Goal: Subscribe to service/newsletter

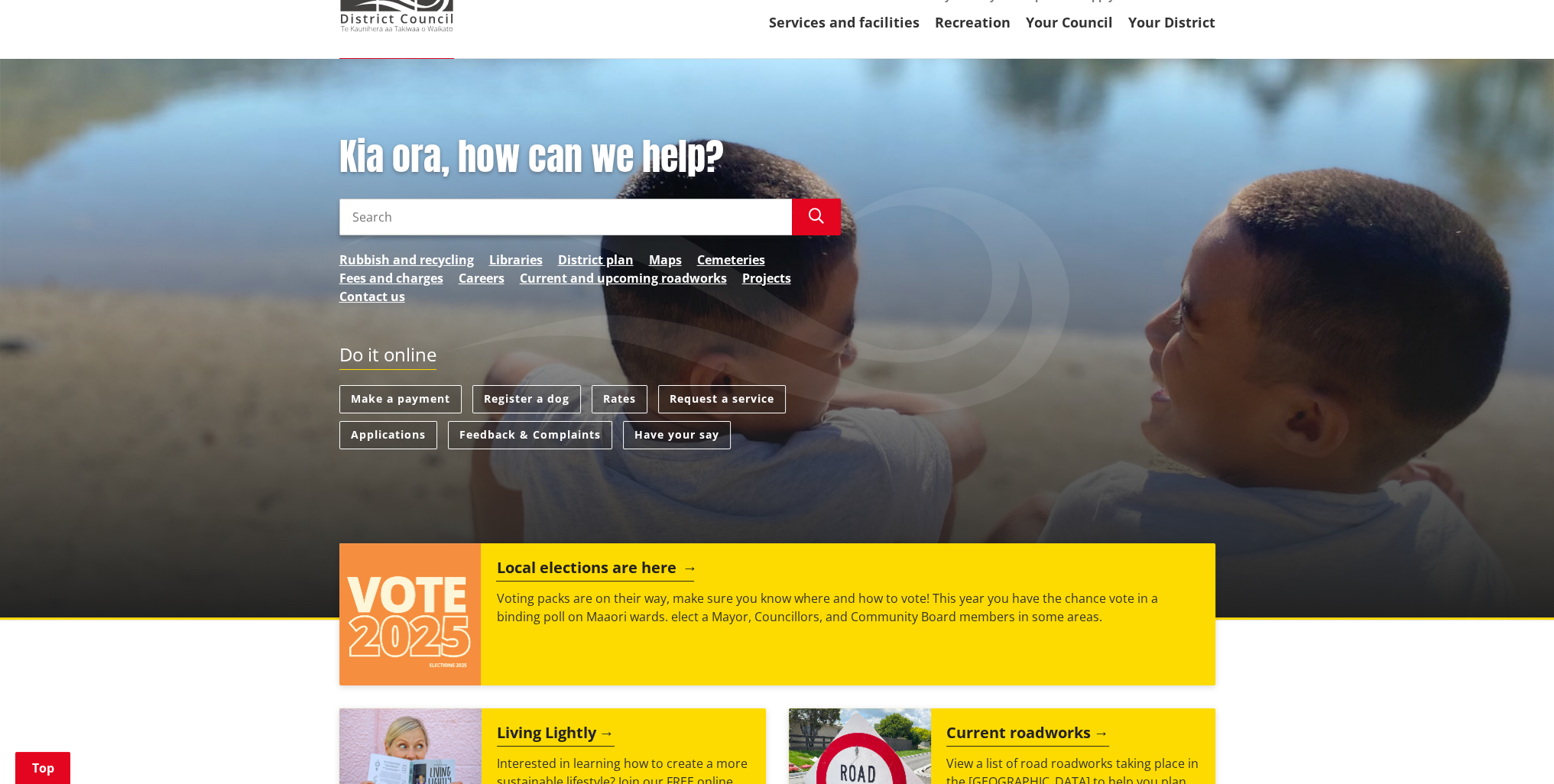
scroll to position [153, 0]
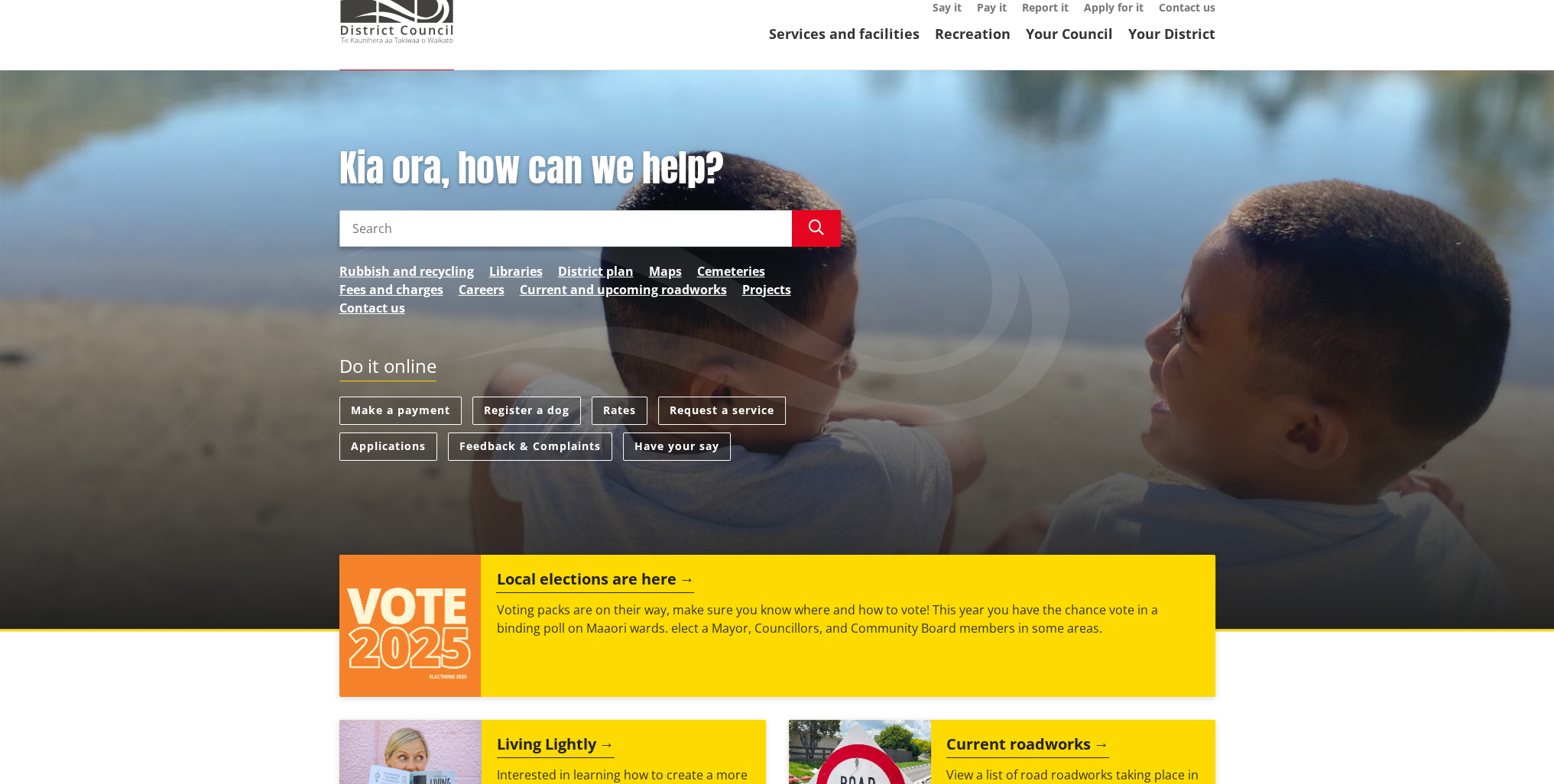
click at [618, 397] on link "Rates" at bounding box center [620, 411] width 56 height 28
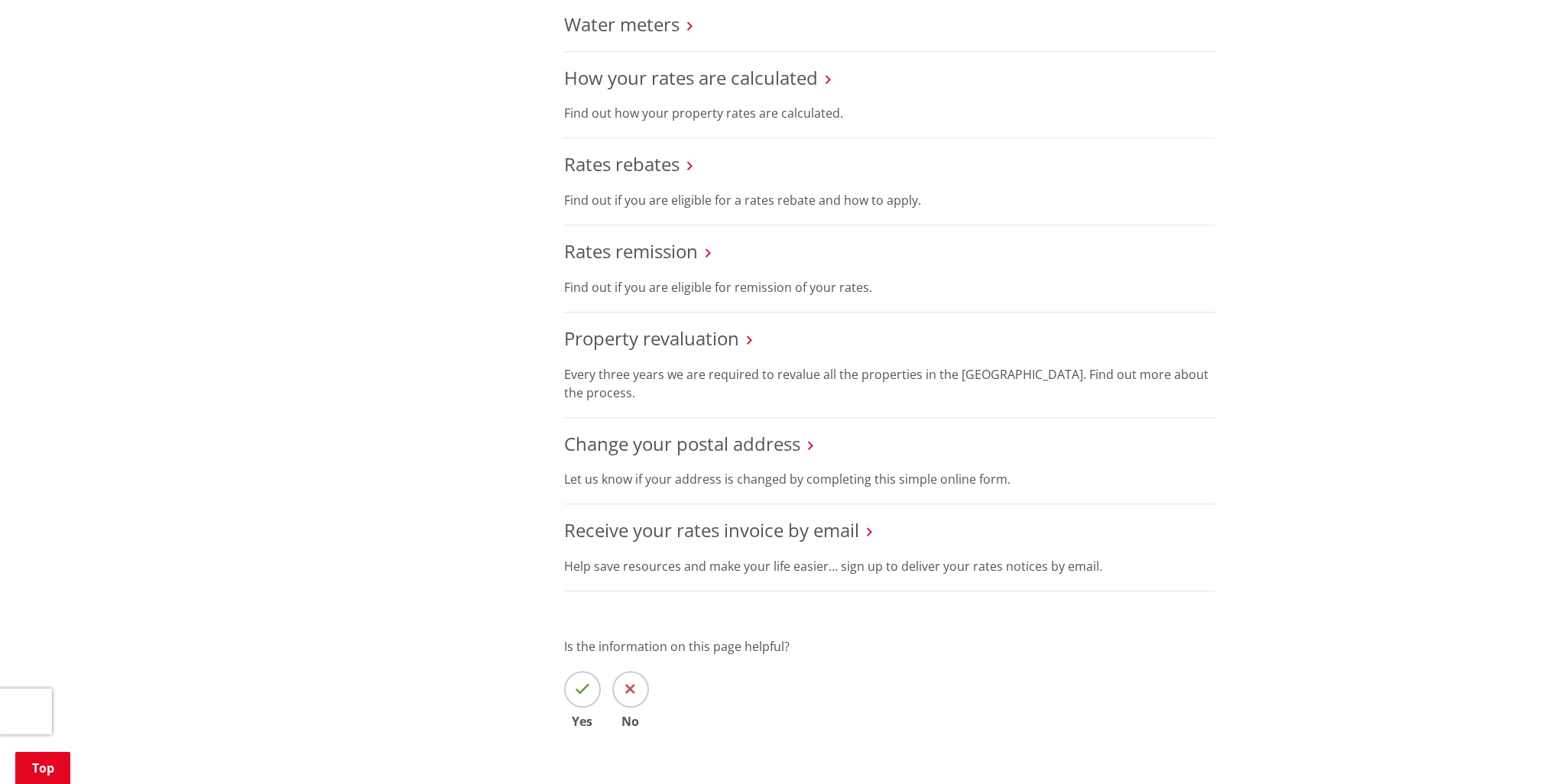
scroll to position [916, 0]
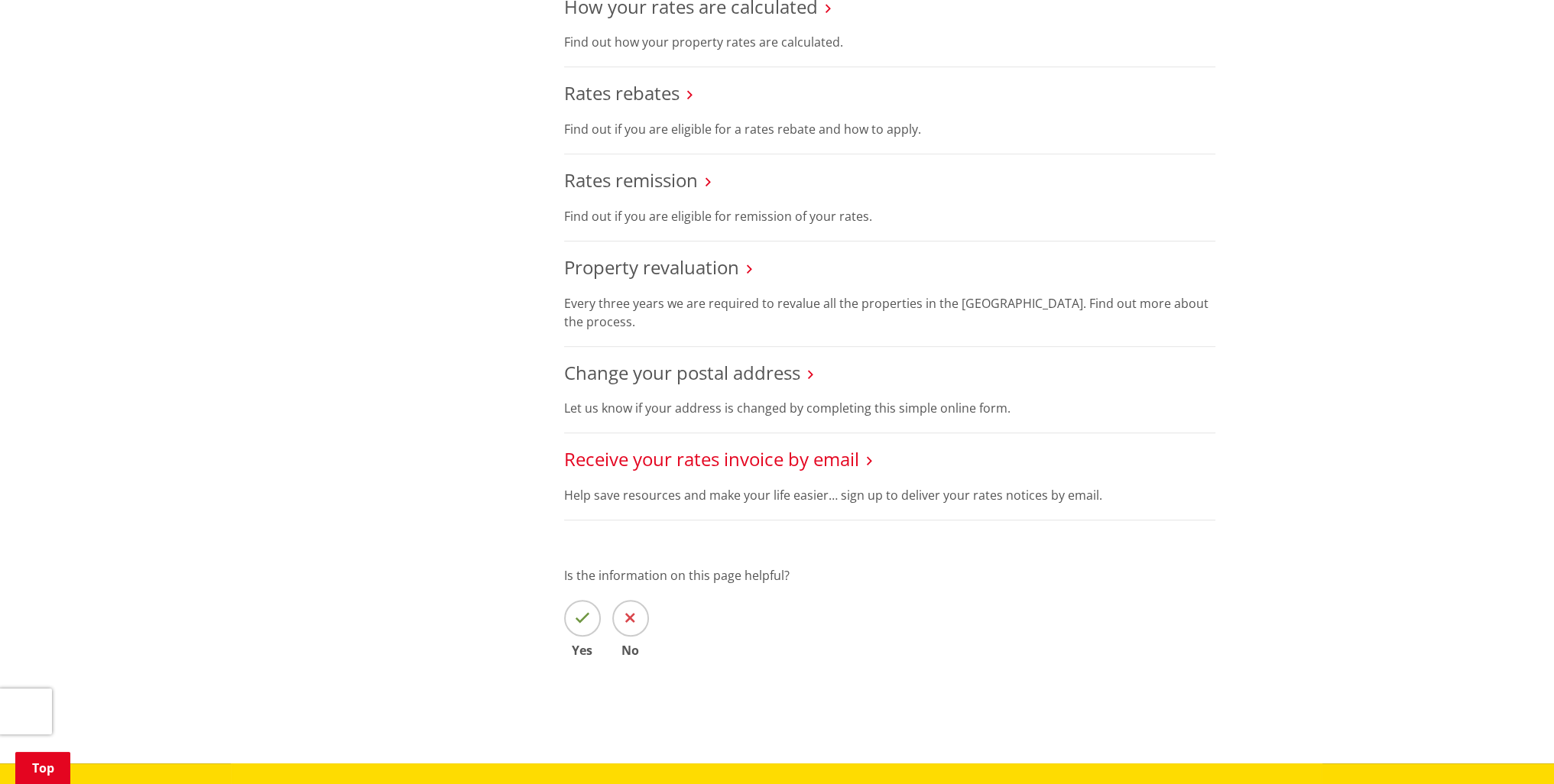
click at [759, 446] on link "Receive your rates invoice by email" at bounding box center [711, 458] width 295 height 25
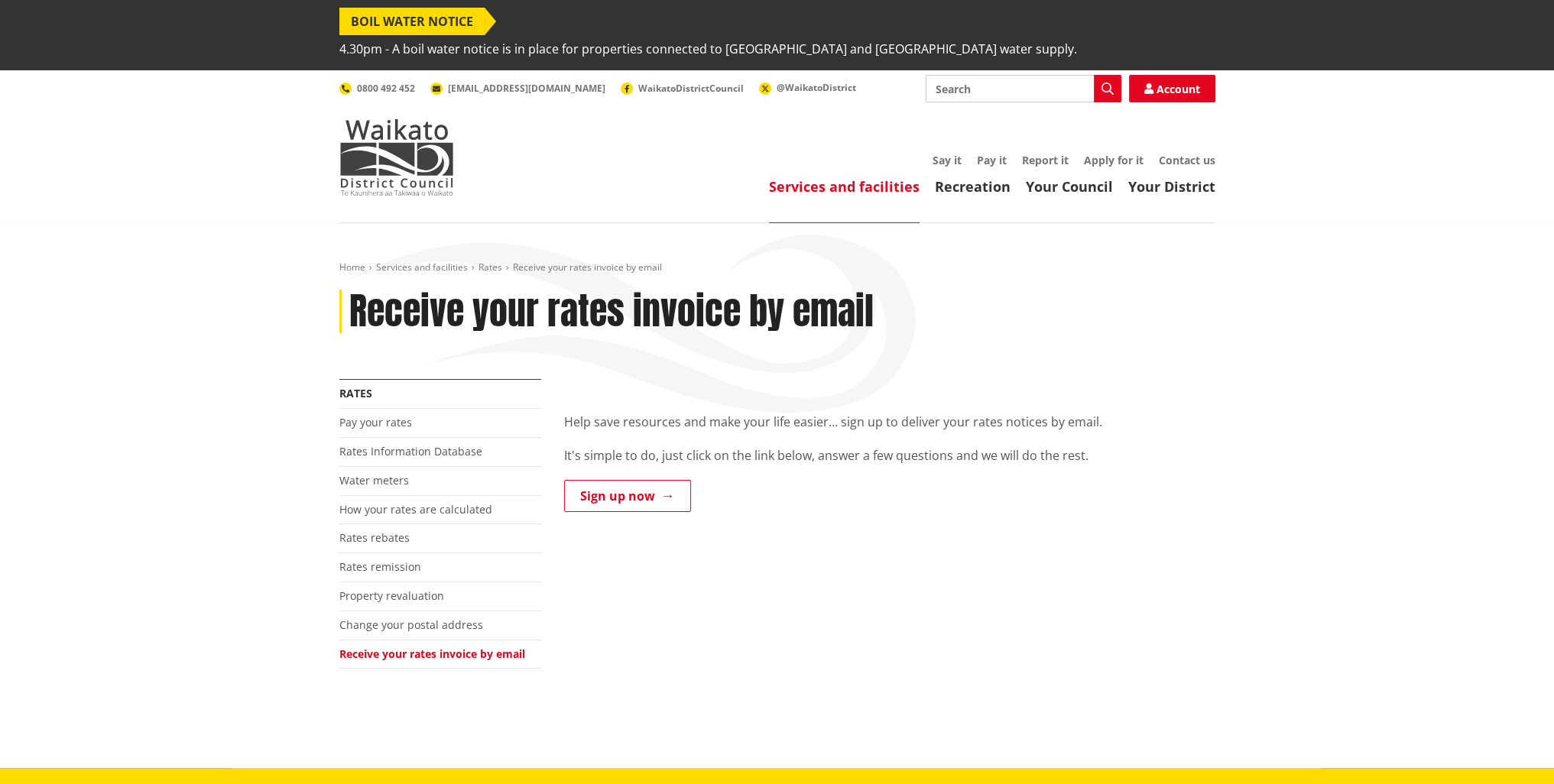
scroll to position [153, 0]
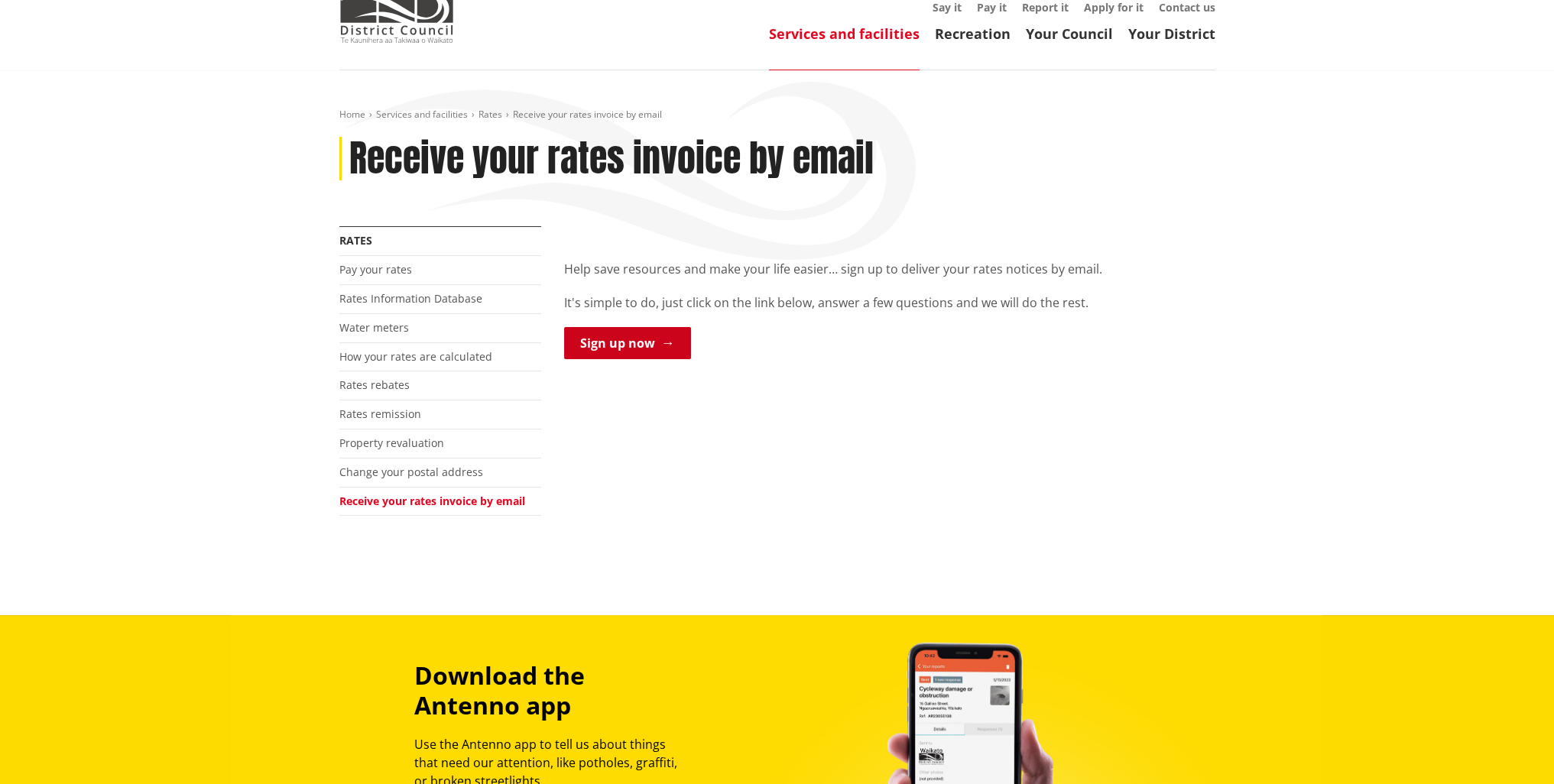
click at [593, 327] on link "Sign up now" at bounding box center [627, 343] width 127 height 32
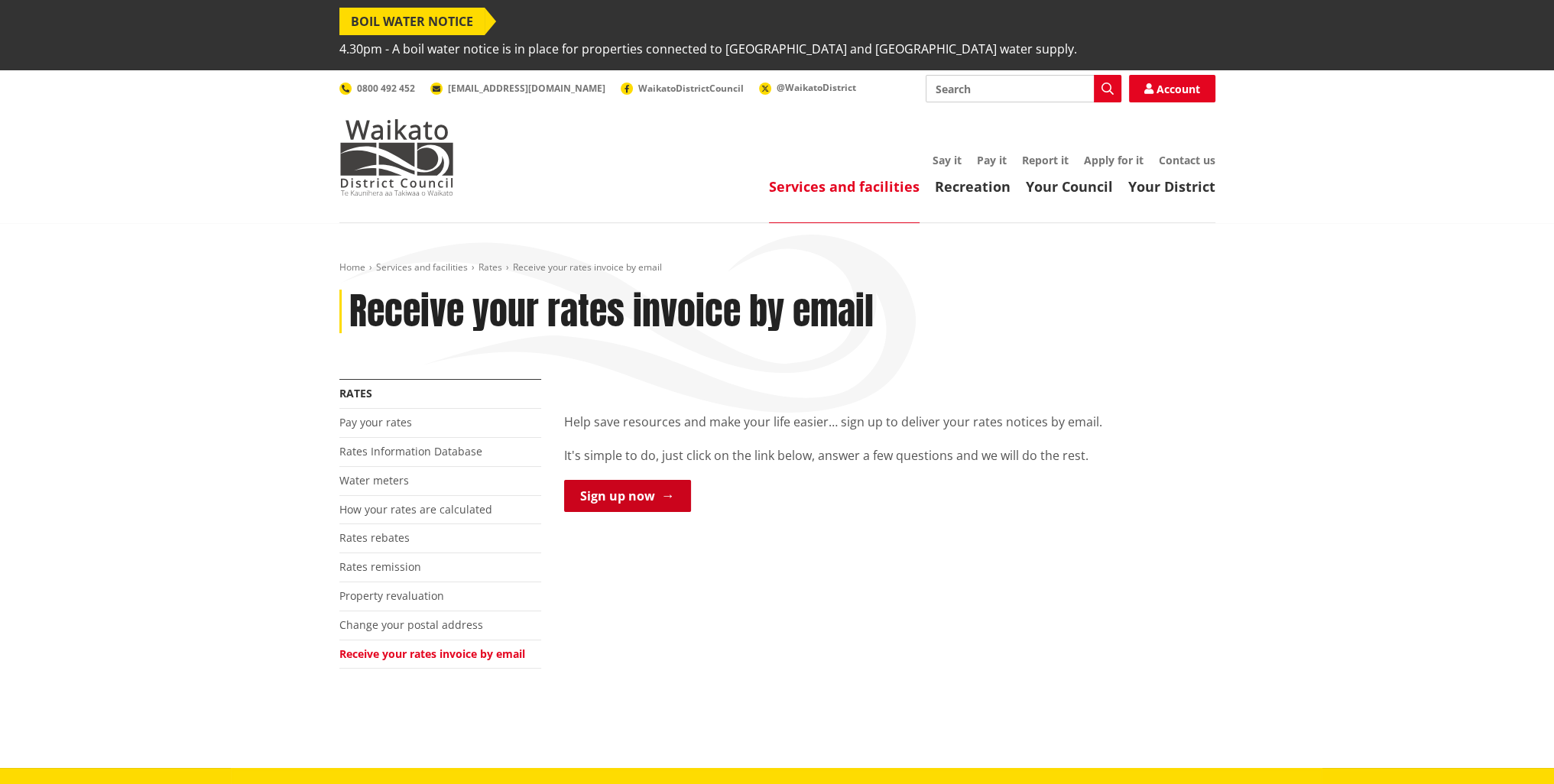
click at [611, 480] on link "Sign up now" at bounding box center [627, 496] width 127 height 32
